Goal: Task Accomplishment & Management: Manage account settings

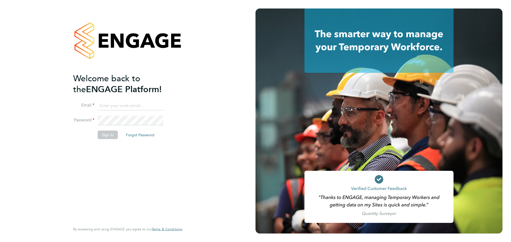
type input "abbie.ross@arcgroup.co.uk"
drag, startPoint x: 104, startPoint y: 132, endPoint x: 105, endPoint y: 135, distance: 3.5
click at [104, 132] on button "Sign In" at bounding box center [108, 135] width 20 height 9
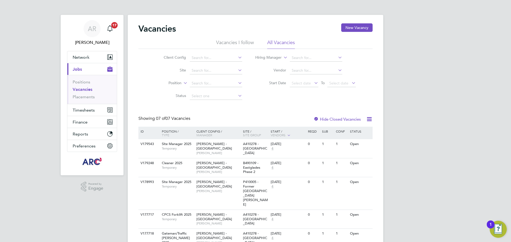
click at [85, 67] on button "Current page: Jobs" at bounding box center [91, 69] width 49 height 12
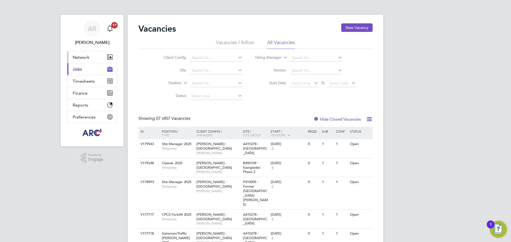
click at [85, 57] on span "Network" at bounding box center [81, 57] width 17 height 5
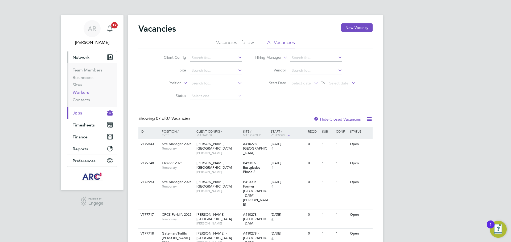
click at [86, 93] on link "Workers" at bounding box center [81, 92] width 16 height 5
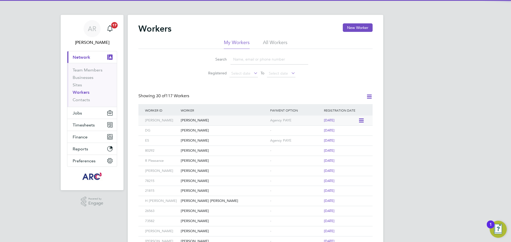
click at [224, 123] on div "[PERSON_NAME]" at bounding box center [223, 121] width 89 height 10
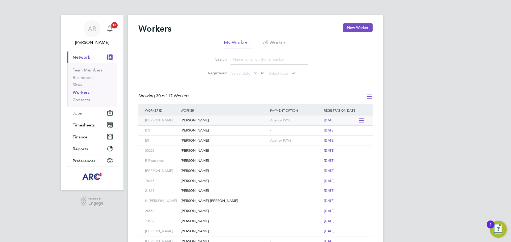
click at [192, 121] on div "Maurice Chimeura" at bounding box center [223, 121] width 89 height 10
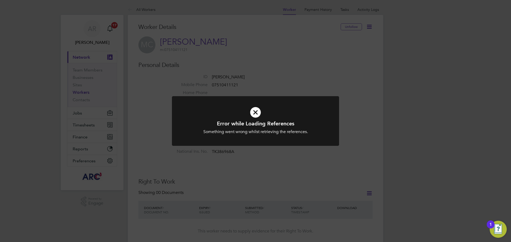
click at [260, 112] on icon at bounding box center [255, 112] width 138 height 21
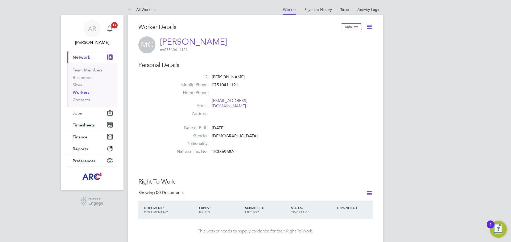
click at [370, 27] on icon at bounding box center [369, 26] width 7 height 7
click at [339, 61] on li "Edit Personal Details e" at bounding box center [339, 61] width 66 height 7
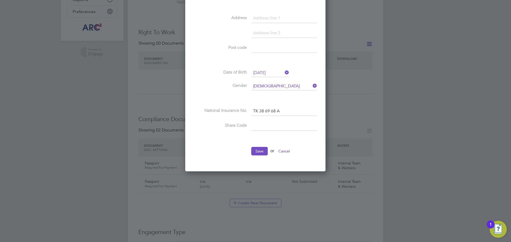
scroll to position [160, 0]
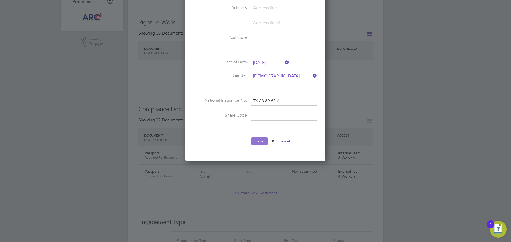
click at [263, 141] on button "Save" at bounding box center [259, 141] width 16 height 9
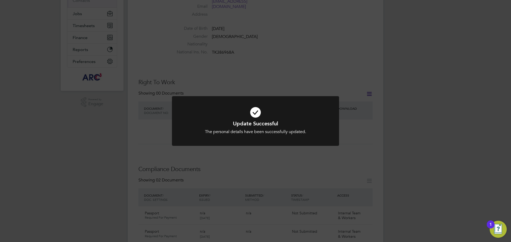
scroll to position [133, 0]
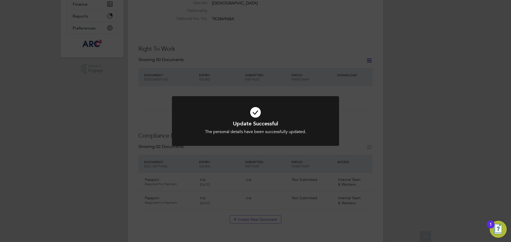
click at [328, 206] on div "Update Successful The personal details have been successfully updated. Cancel O…" at bounding box center [255, 121] width 511 height 242
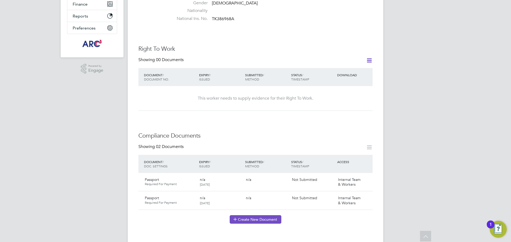
click at [251, 215] on button "Create New Document" at bounding box center [255, 219] width 52 height 9
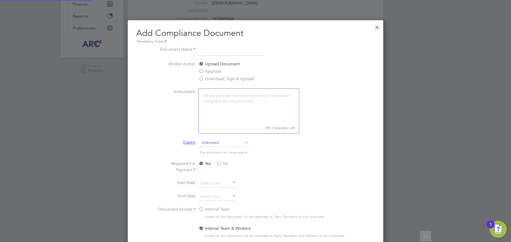
scroll to position [279, 256]
click at [235, 53] on input at bounding box center [231, 51] width 66 height 10
type input "National insurance"
drag, startPoint x: 202, startPoint y: 73, endPoint x: 206, endPoint y: 75, distance: 4.2
click at [202, 73] on label "Approve" at bounding box center [209, 71] width 23 height 6
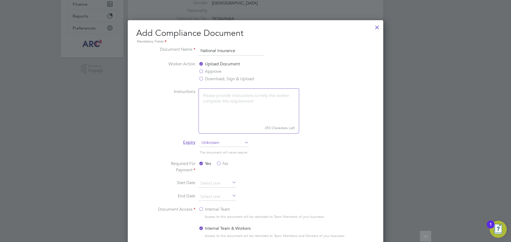
click at [0, 0] on input "Approve" at bounding box center [0, 0] width 0 height 0
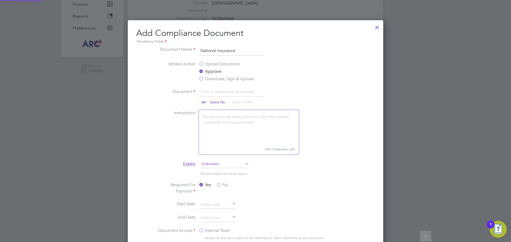
scroll to position [300, 256]
click at [225, 90] on input "file" at bounding box center [222, 97] width 83 height 16
type input "C:\fakepath\Maurice PONI.jpg"
click at [256, 121] on textarea at bounding box center [248, 127] width 101 height 35
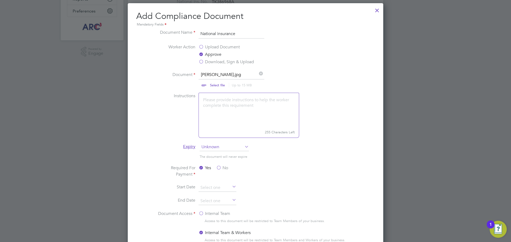
scroll to position [160, 0]
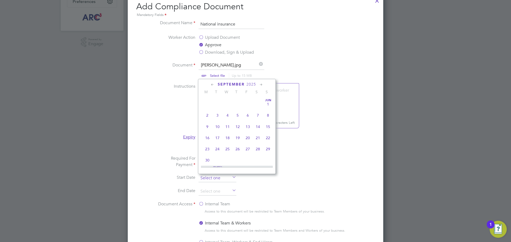
click at [223, 175] on input at bounding box center [217, 178] width 38 height 8
click at [211, 84] on icon at bounding box center [212, 85] width 5 height 6
click at [219, 150] on span "26" at bounding box center [217, 146] width 10 height 10
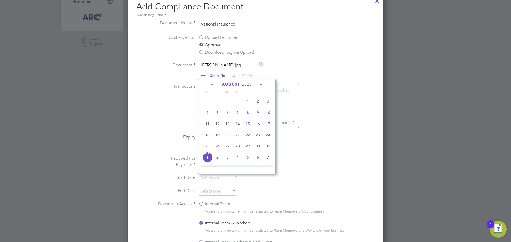
type input "[DATE]"
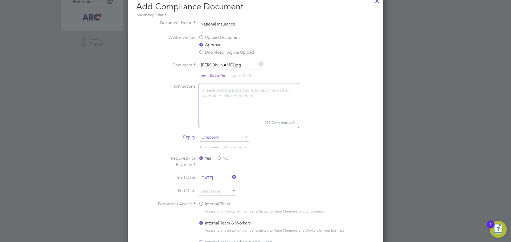
click at [313, 162] on li "Required For Payment Yes No" at bounding box center [255, 164] width 200 height 19
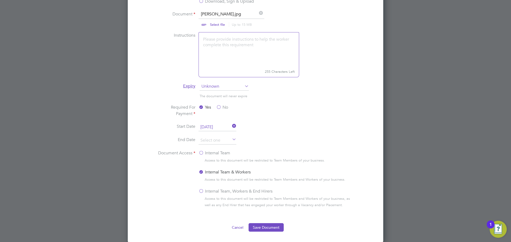
scroll to position [239, 0]
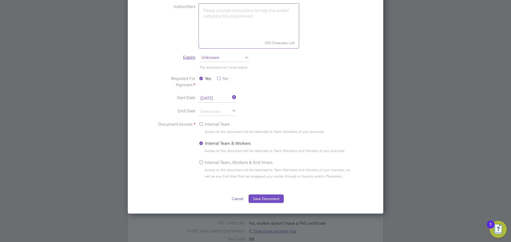
click at [201, 165] on label "Internal Team, Workers & End Hirers" at bounding box center [235, 163] width 74 height 6
click at [0, 0] on input "Internal Team, Workers & End Hirers" at bounding box center [0, 0] width 0 height 0
click at [262, 200] on button "Save Document" at bounding box center [265, 199] width 35 height 9
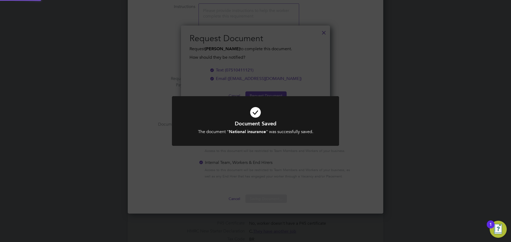
scroll to position [85, 149]
click at [282, 160] on div "Document Saved The document " National insurance " was successfully saved. Canc…" at bounding box center [255, 121] width 511 height 242
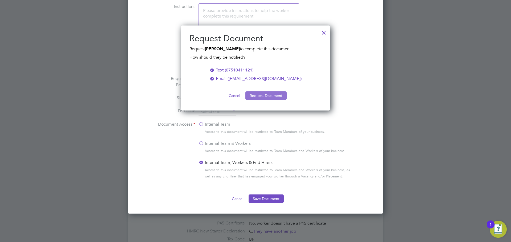
click at [260, 98] on button "Request Document" at bounding box center [265, 95] width 41 height 9
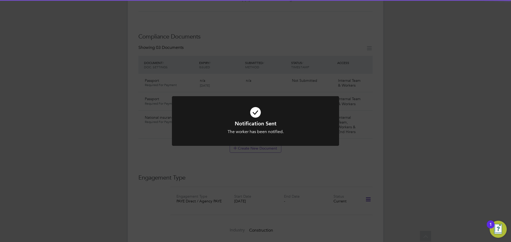
scroll to position [239, 0]
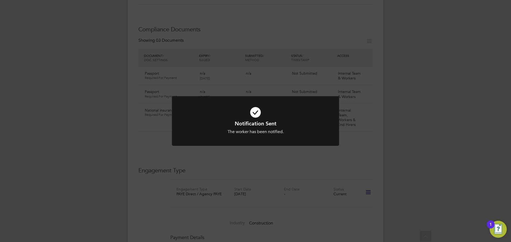
drag, startPoint x: 326, startPoint y: 121, endPoint x: 349, endPoint y: 122, distance: 22.9
click at [326, 121] on div at bounding box center [255, 121] width 167 height 50
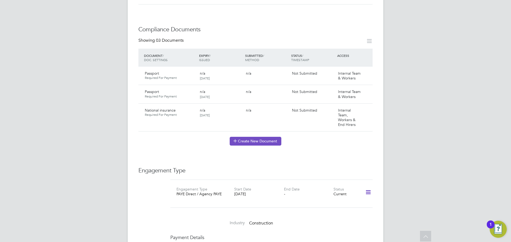
click at [263, 137] on button "Create New Document" at bounding box center [255, 141] width 52 height 9
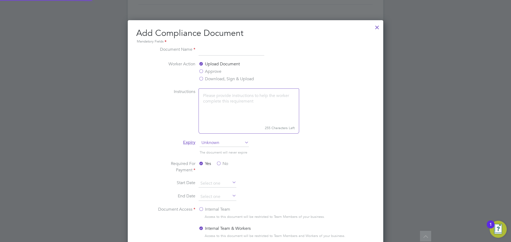
scroll to position [279, 256]
click at [377, 27] on div at bounding box center [377, 26] width 10 height 10
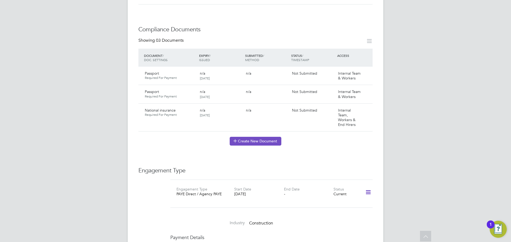
click at [252, 137] on button "Create New Document" at bounding box center [255, 141] width 52 height 9
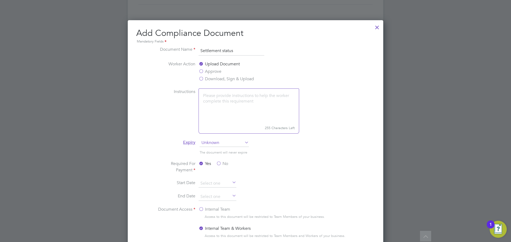
type input "Settlement status"
click at [204, 70] on label "Approve" at bounding box center [209, 71] width 23 height 6
click at [0, 0] on input "Approve" at bounding box center [0, 0] width 0 height 0
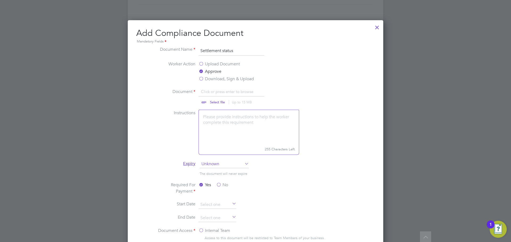
scroll to position [266, 0]
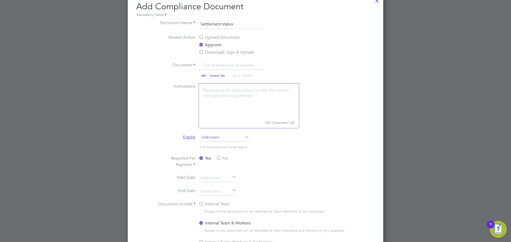
click at [222, 65] on input "file" at bounding box center [222, 70] width 83 height 16
type input "C:\fakepath\Maurice Tendai Chimeura RTW 20.07.2027.pdf"
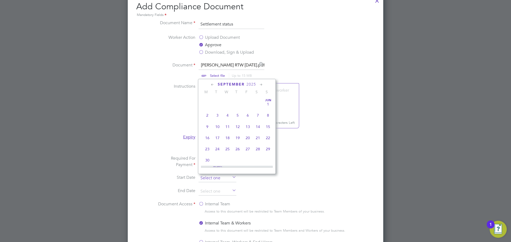
click at [223, 177] on input at bounding box center [217, 178] width 38 height 8
click at [211, 85] on icon at bounding box center [212, 85] width 5 height 6
click at [219, 147] on span "26" at bounding box center [217, 146] width 10 height 10
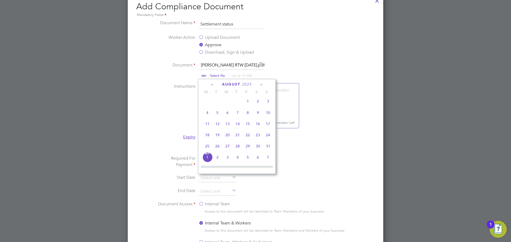
type input "[DATE]"
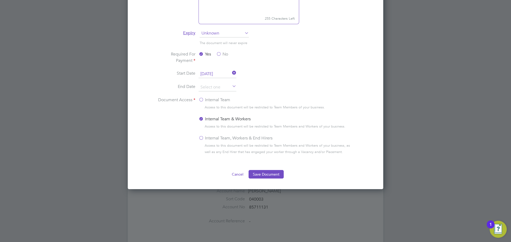
scroll to position [372, 0]
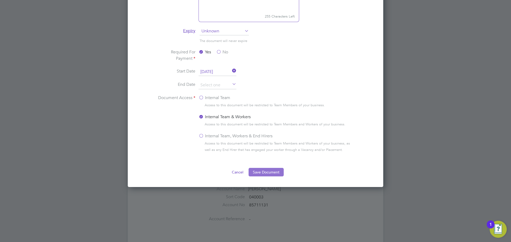
click at [271, 172] on button "Save Document" at bounding box center [265, 172] width 35 height 9
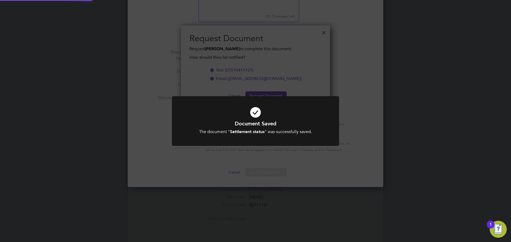
scroll to position [85, 149]
click at [277, 134] on div "The document " Settlement status " was successfully saved." at bounding box center [255, 132] width 138 height 6
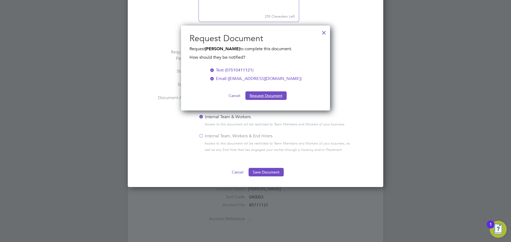
drag, startPoint x: 266, startPoint y: 95, endPoint x: 274, endPoint y: 96, distance: 7.2
click at [266, 96] on button "Request Document" at bounding box center [265, 95] width 41 height 9
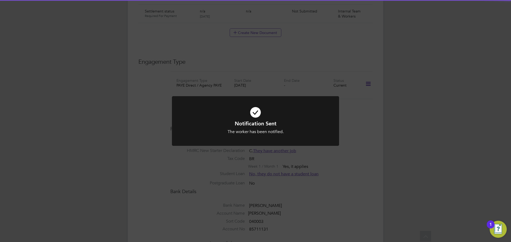
scroll to position [372, 0]
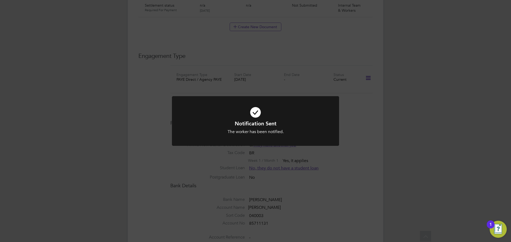
click at [368, 156] on div "Notification Sent The worker has been notified. Cancel Okay" at bounding box center [255, 121] width 511 height 242
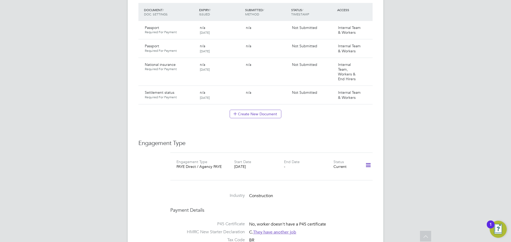
scroll to position [239, 0]
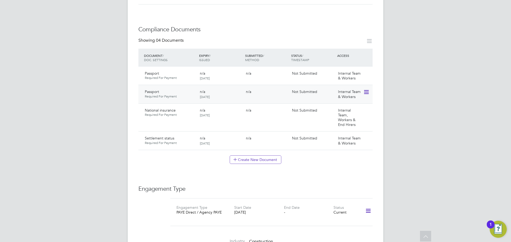
click at [367, 89] on icon at bounding box center [365, 92] width 5 height 6
click at [340, 121] on li "Delete Document" at bounding box center [342, 121] width 53 height 7
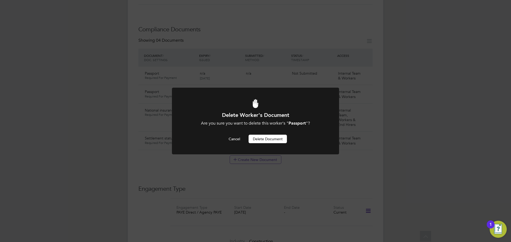
click at [270, 136] on button "Delete Document" at bounding box center [267, 139] width 38 height 9
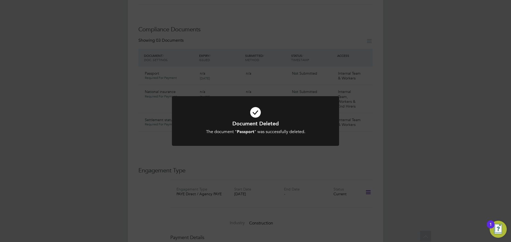
click at [255, 119] on icon at bounding box center [255, 112] width 138 height 21
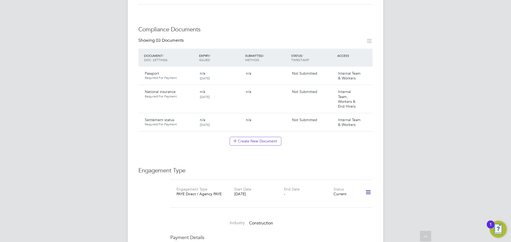
click at [294, 143] on div "Worker Details Unfollow MC Maurice Chimeura m: 07510411121 Personal Details ID …" at bounding box center [255, 113] width 234 height 659
click at [262, 137] on button "Create New Document" at bounding box center [255, 141] width 52 height 9
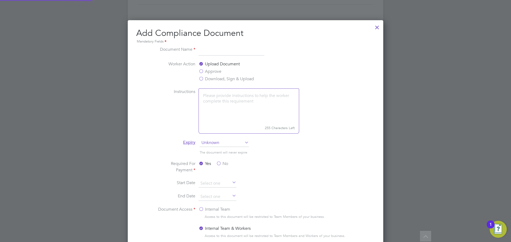
scroll to position [279, 256]
type input "Proof of address"
click at [208, 70] on label "Approve" at bounding box center [209, 71] width 23 height 6
click at [0, 0] on input "Approve" at bounding box center [0, 0] width 0 height 0
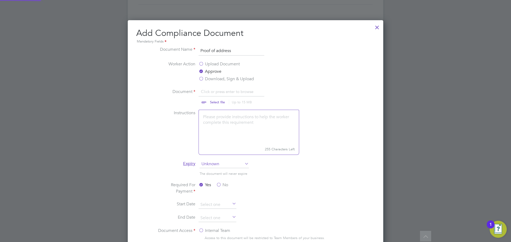
scroll to position [8, 66]
click at [227, 92] on input "file" at bounding box center [222, 97] width 83 height 16
type input "C:\fakepath\Maurice POA.jpg"
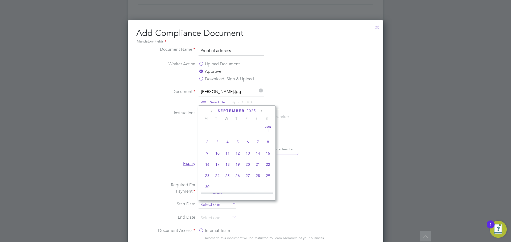
click at [218, 204] on input at bounding box center [217, 205] width 38 height 8
click at [210, 112] on icon at bounding box center [212, 111] width 5 height 6
click at [216, 177] on span "26" at bounding box center [217, 173] width 10 height 10
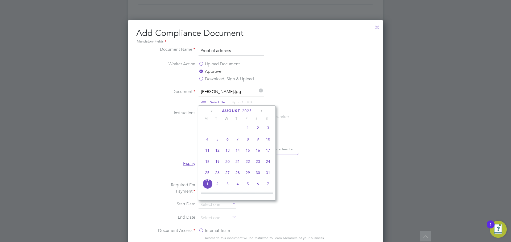
type input "[DATE]"
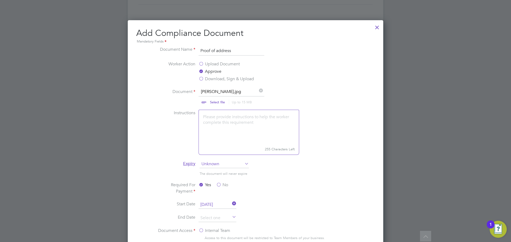
click at [216, 177] on span "26" at bounding box center [217, 173] width 10 height 10
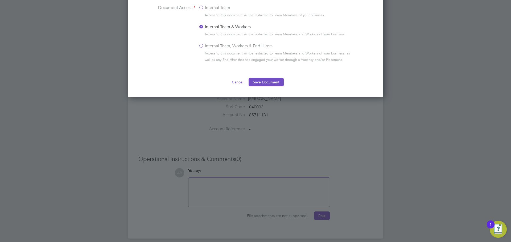
scroll to position [436, 0]
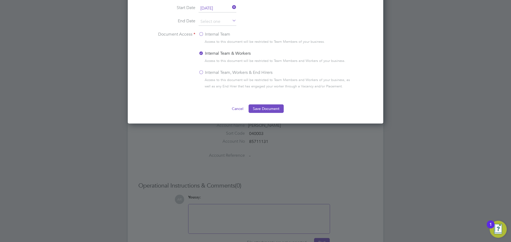
click at [211, 76] on label "Internal Team, Workers & End Hirers" at bounding box center [235, 72] width 74 height 6
click at [0, 0] on input "Internal Team, Workers & End Hirers" at bounding box center [0, 0] width 0 height 0
click at [201, 53] on label "Internal Team & Workers" at bounding box center [224, 53] width 52 height 6
click at [0, 0] on input "Internal Team & Workers" at bounding box center [0, 0] width 0 height 0
click at [264, 108] on button "Save Document" at bounding box center [265, 108] width 35 height 9
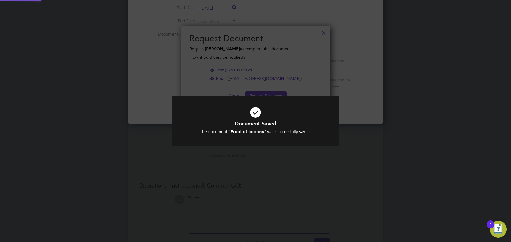
scroll to position [85, 149]
click at [360, 164] on div "Document Saved The document " Proof of address " was successfully saved. Cancel…" at bounding box center [255, 121] width 511 height 242
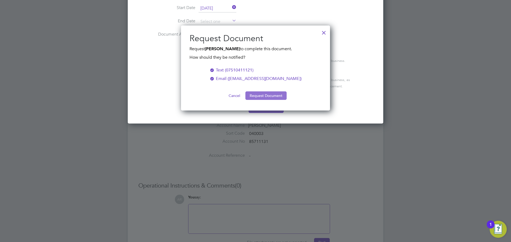
click at [277, 92] on button "Request Document" at bounding box center [265, 95] width 41 height 9
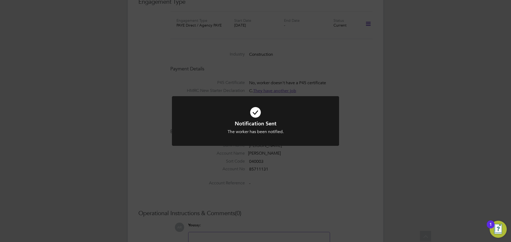
click at [359, 105] on div "Notification Sent The worker has been notified. Cancel Okay" at bounding box center [255, 121] width 511 height 242
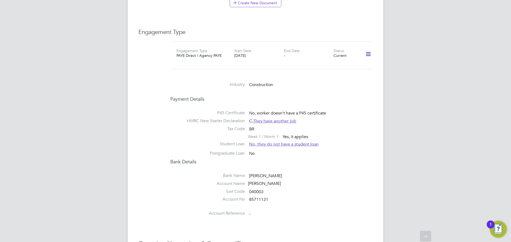
scroll to position [267, 0]
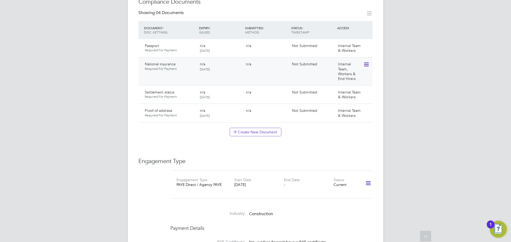
click at [365, 61] on icon at bounding box center [365, 64] width 5 height 6
click at [332, 71] on li "Edit Document" at bounding box center [342, 71] width 53 height 7
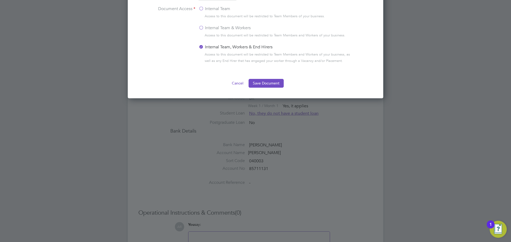
scroll to position [427, 0]
click at [202, 25] on label "Internal Team & Workers" at bounding box center [224, 28] width 52 height 6
click at [0, 0] on input "Internal Team & Workers" at bounding box center [0, 0] width 0 height 0
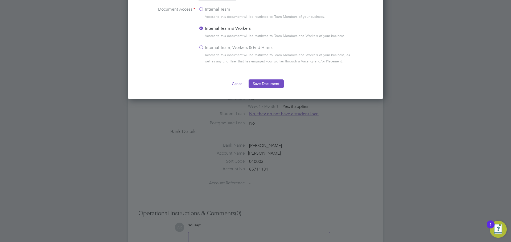
drag, startPoint x: 260, startPoint y: 84, endPoint x: 265, endPoint y: 85, distance: 5.7
click at [260, 84] on button "Save Document" at bounding box center [265, 84] width 35 height 9
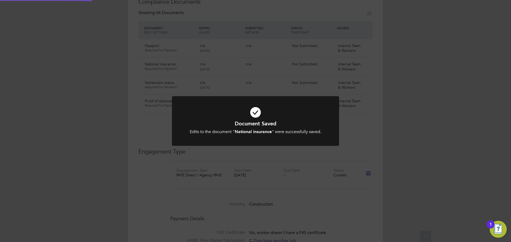
click at [378, 149] on div "Document Saved Edits to the document " National insurance " were successfully s…" at bounding box center [255, 121] width 511 height 242
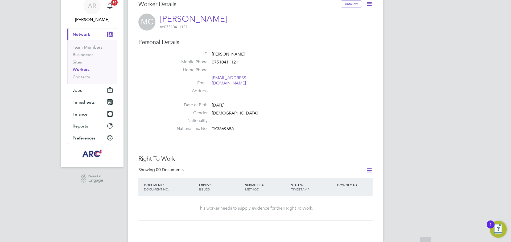
scroll to position [27, 0]
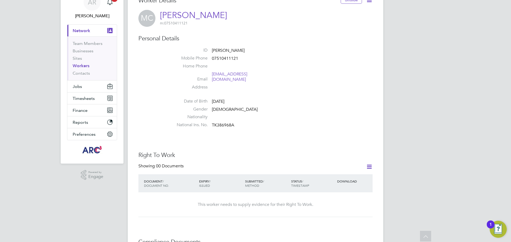
click at [82, 65] on link "Workers" at bounding box center [81, 65] width 17 height 5
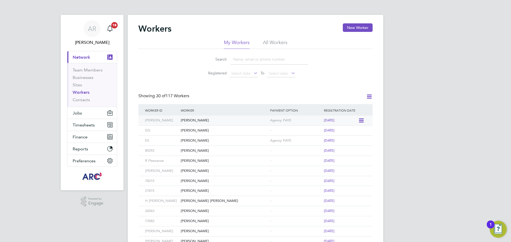
click at [221, 120] on div "[PERSON_NAME]" at bounding box center [223, 121] width 89 height 10
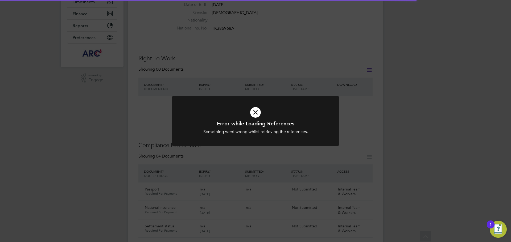
scroll to position [133, 0]
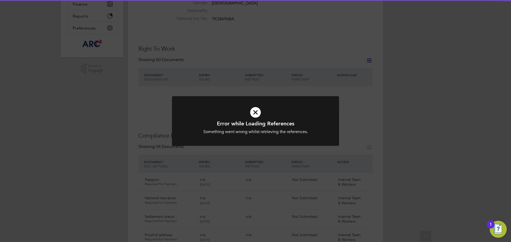
click at [348, 116] on div "Error while Loading References Something went wrong whilst retrieving the refer…" at bounding box center [255, 121] width 511 height 242
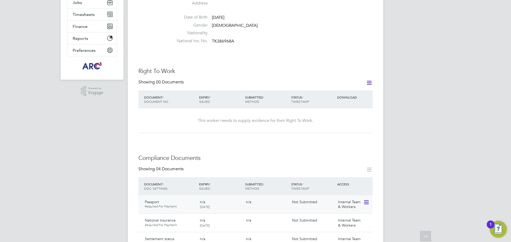
scroll to position [106, 0]
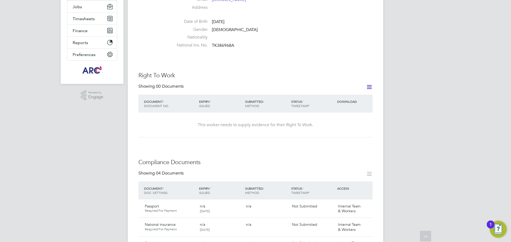
click at [371, 84] on icon at bounding box center [369, 87] width 7 height 7
click at [336, 92] on li "Add Right To Work Document" at bounding box center [339, 94] width 64 height 7
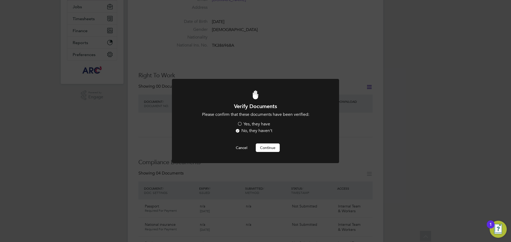
scroll to position [0, 0]
click at [242, 125] on label "Yes, they have" at bounding box center [253, 125] width 33 height 6
click at [0, 0] on input "Yes, they have" at bounding box center [0, 0] width 0 height 0
click at [263, 144] on button "Continue" at bounding box center [268, 148] width 24 height 9
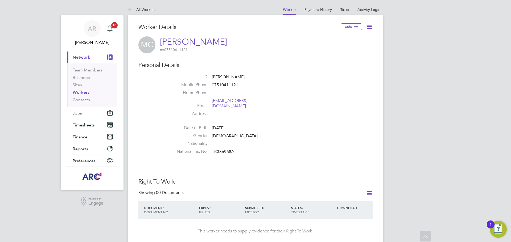
scroll to position [106, 0]
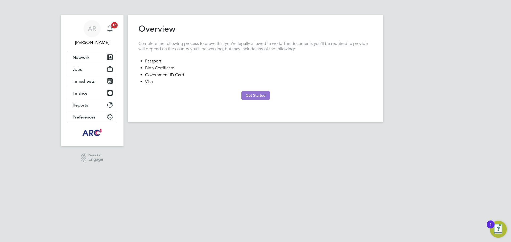
click at [257, 94] on button "Get Started" at bounding box center [255, 95] width 28 height 9
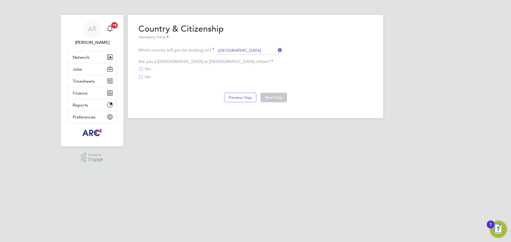
click at [143, 77] on label "No" at bounding box center [144, 76] width 12 height 5
click at [0, 0] on input "No" at bounding box center [0, 0] width 0 height 0
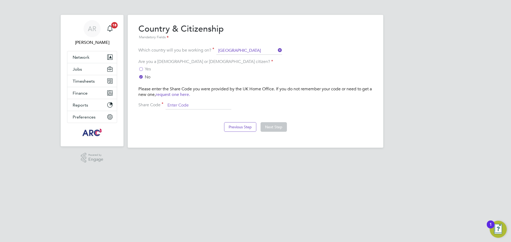
click at [176, 104] on input at bounding box center [198, 106] width 66 height 8
type input "w"
type input "WE-9ZGHC63-36"
click at [276, 126] on button "Next Step" at bounding box center [273, 127] width 26 height 10
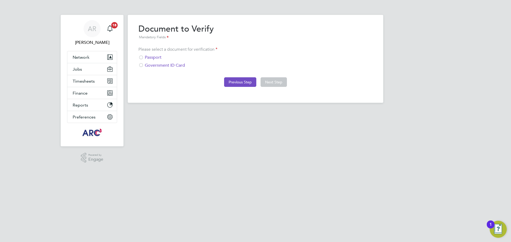
click at [241, 83] on button "Previous Step" at bounding box center [240, 82] width 32 height 10
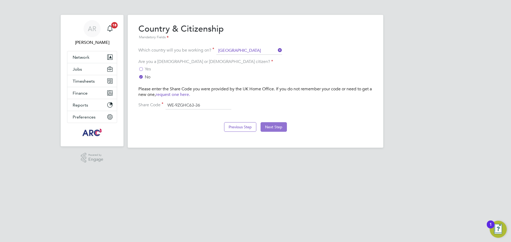
click at [279, 127] on button "Next Step" at bounding box center [273, 127] width 26 height 10
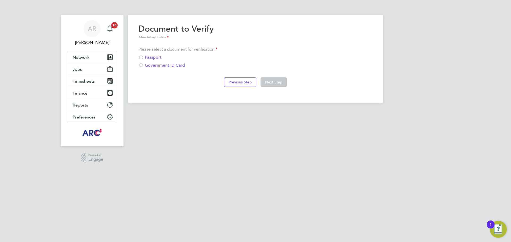
click at [145, 57] on div "Passport" at bounding box center [255, 58] width 234 height 6
click at [269, 80] on button "Next Step" at bounding box center [273, 82] width 26 height 10
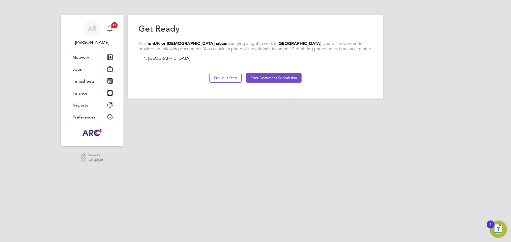
drag, startPoint x: 283, startPoint y: 75, endPoint x: 272, endPoint y: 129, distance: 54.8
click at [271, 107] on html "AR Abbie Ross Notifications 18 Applications: Network Team Members Businesses Si…" at bounding box center [255, 53] width 511 height 107
click at [277, 79] on button "Start Document Submission" at bounding box center [274, 78] width 56 height 10
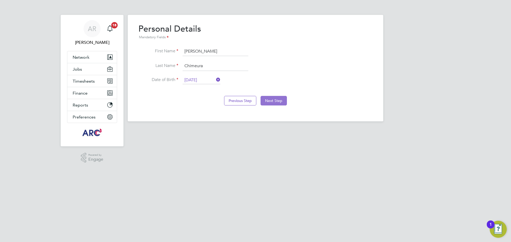
click at [279, 98] on button "Next Step" at bounding box center [273, 101] width 26 height 10
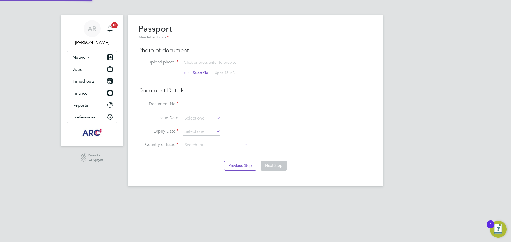
scroll to position [7, 66]
click at [206, 61] on input "file" at bounding box center [205, 68] width 83 height 16
type input "C:\fakepath\Maurice PP.jpg"
click at [195, 102] on input at bounding box center [215, 105] width 66 height 10
click at [203, 106] on input at bounding box center [215, 105] width 66 height 10
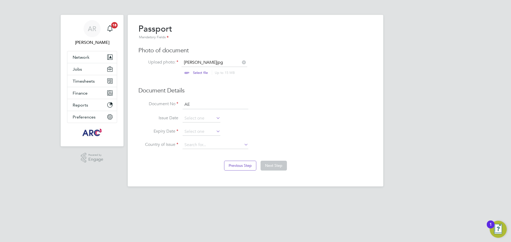
click at [211, 105] on input "AE" at bounding box center [215, 105] width 66 height 10
type input "AE318538"
click at [215, 116] on icon at bounding box center [215, 117] width 0 height 7
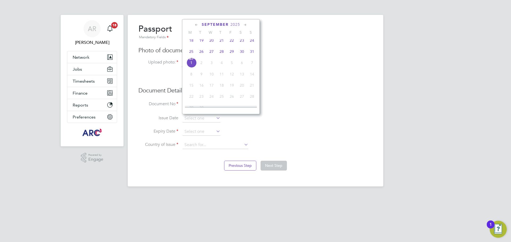
click at [235, 25] on span "2025" at bounding box center [235, 24] width 10 height 5
click at [233, 62] on span "2022" at bounding box center [232, 61] width 10 height 10
click at [246, 23] on icon at bounding box center [244, 25] width 5 height 6
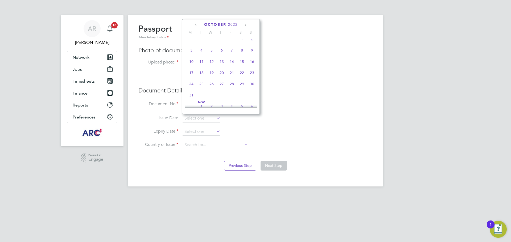
click at [246, 23] on icon at bounding box center [244, 25] width 5 height 6
click at [221, 65] on span "17" at bounding box center [221, 60] width 10 height 10
type input "[DATE]"
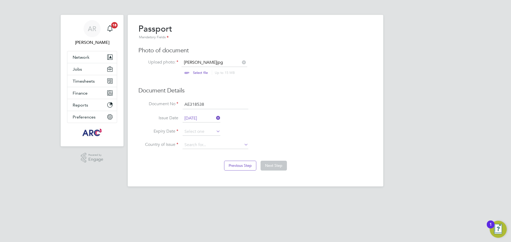
click at [215, 132] on icon at bounding box center [215, 131] width 0 height 7
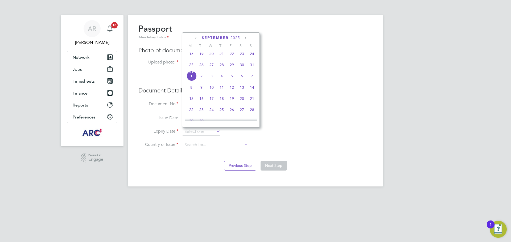
click at [244, 38] on icon at bounding box center [244, 38] width 5 height 6
click at [244, 37] on icon at bounding box center [244, 38] width 5 height 6
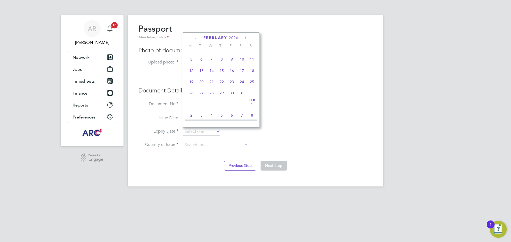
scroll to position [528, 0]
click at [244, 37] on icon at bounding box center [244, 38] width 5 height 6
click at [230, 37] on span "2026" at bounding box center [230, 38] width 10 height 5
click at [189, 99] on span "2032" at bounding box center [191, 96] width 10 height 10
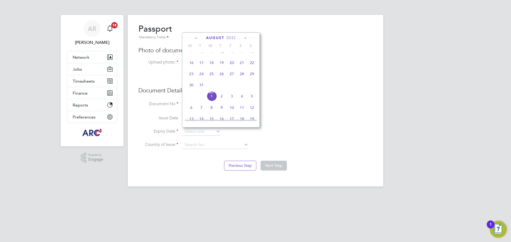
click at [245, 37] on icon at bounding box center [244, 38] width 5 height 6
click at [204, 78] on span "16" at bounding box center [201, 73] width 10 height 10
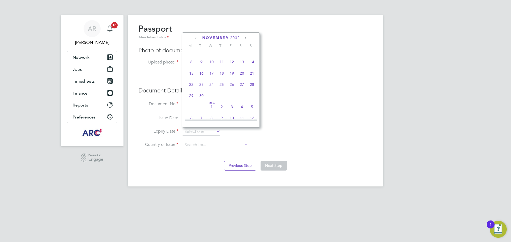
type input "[DATE]"
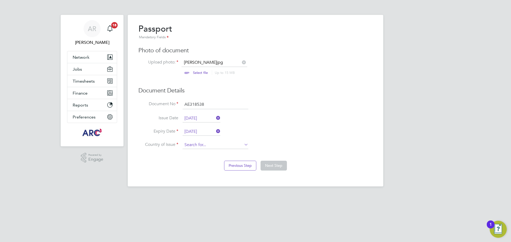
click at [199, 149] on div "Overview Complete the following process to prove that you’re legally allowed to…" at bounding box center [255, 101] width 255 height 172
click at [198, 150] on li "Zim babwe" at bounding box center [215, 152] width 66 height 7
type input "Zimbabwe"
click at [283, 167] on button "Next Step" at bounding box center [273, 166] width 26 height 10
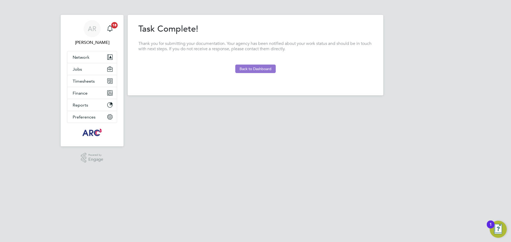
click at [261, 66] on button "Back to Dashboard" at bounding box center [255, 69] width 40 height 9
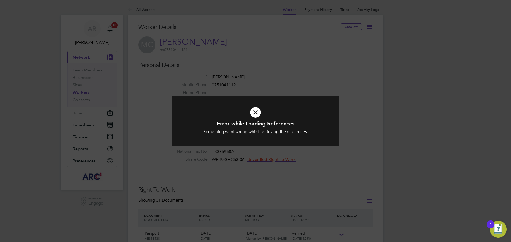
click at [256, 113] on icon at bounding box center [255, 112] width 138 height 21
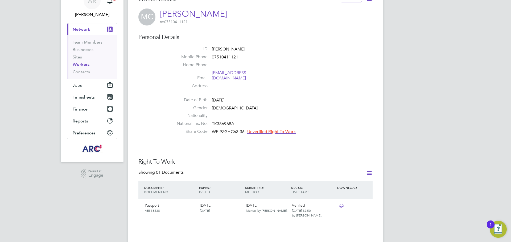
scroll to position [133, 0]
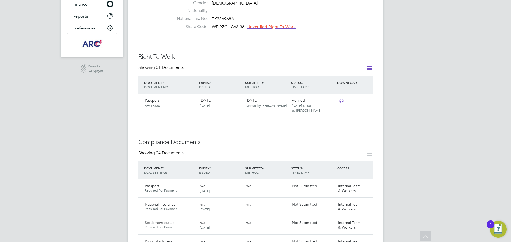
click at [370, 65] on icon at bounding box center [369, 68] width 7 height 7
click at [344, 73] on li "Add Right To Work Document" at bounding box center [339, 75] width 64 height 7
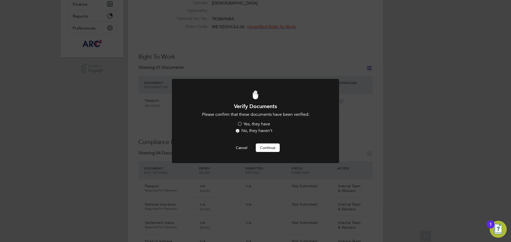
scroll to position [0, 0]
click at [244, 125] on label "Yes, they have" at bounding box center [253, 125] width 33 height 6
click at [0, 0] on input "Yes, they have" at bounding box center [0, 0] width 0 height 0
click at [267, 149] on button "Continue" at bounding box center [268, 148] width 24 height 9
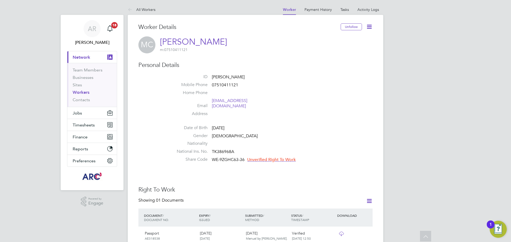
scroll to position [133, 0]
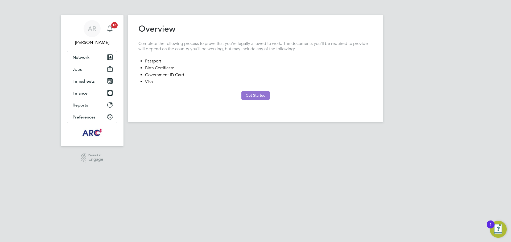
click at [260, 98] on button "Get Started" at bounding box center [255, 95] width 28 height 9
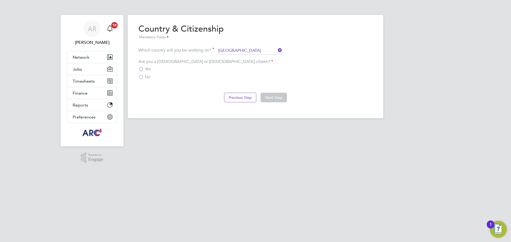
click at [277, 50] on icon at bounding box center [277, 50] width 0 height 7
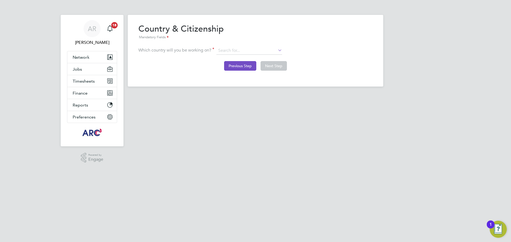
click at [232, 64] on button "Previous Step" at bounding box center [240, 66] width 32 height 10
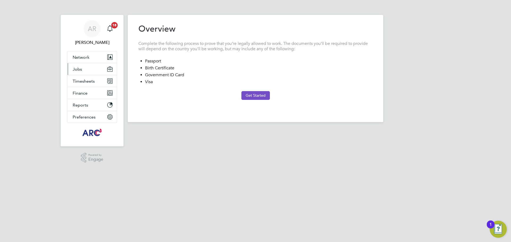
click at [86, 69] on button "Jobs" at bounding box center [91, 69] width 49 height 12
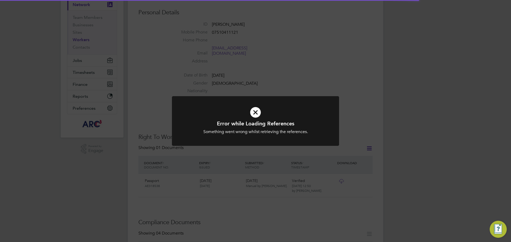
scroll to position [53, 0]
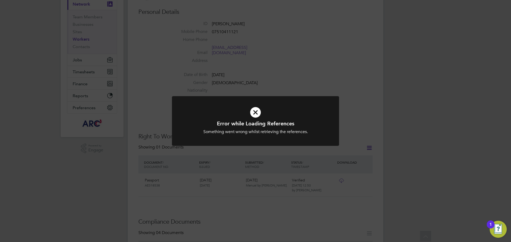
click at [253, 113] on icon at bounding box center [255, 112] width 138 height 21
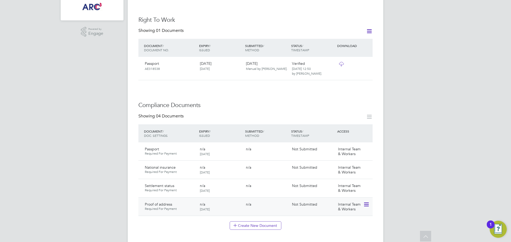
scroll to position [133, 0]
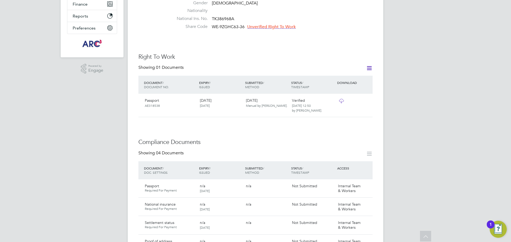
click at [282, 24] on span "Unverified Right To Work" at bounding box center [271, 26] width 48 height 5
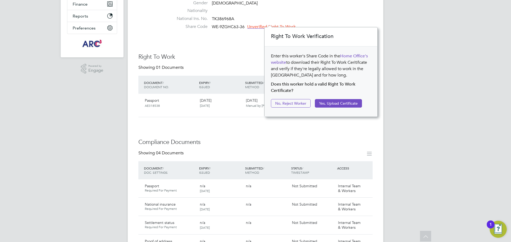
scroll to position [6, 48]
click at [216, 45] on div "Worker Details Unfollow MC [PERSON_NAME] m: 07510411121 Personal Details ID M C…" at bounding box center [255, 227] width 234 height 674
